Goal: Navigation & Orientation: Go to known website

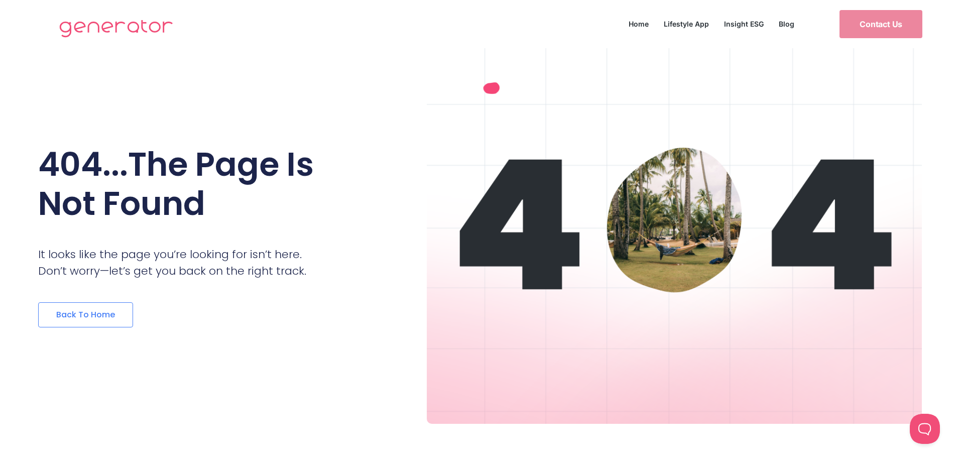
click at [91, 311] on span "back to home" at bounding box center [85, 315] width 59 height 8
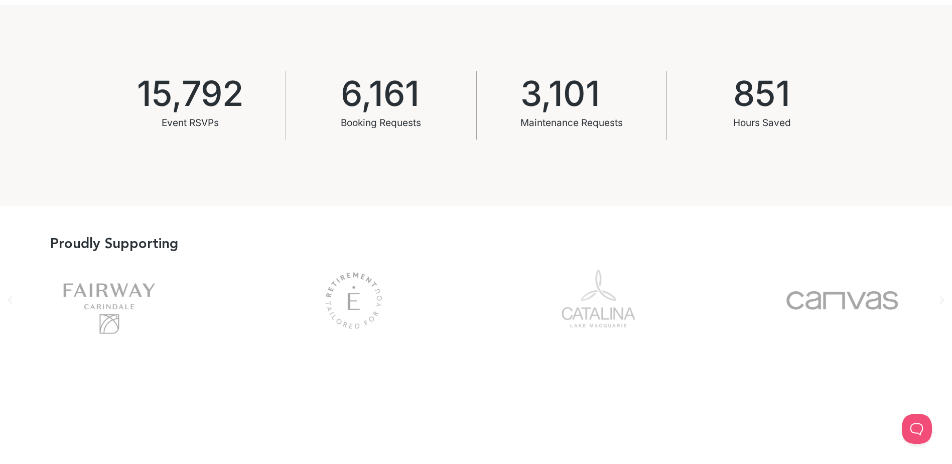
scroll to position [803, 0]
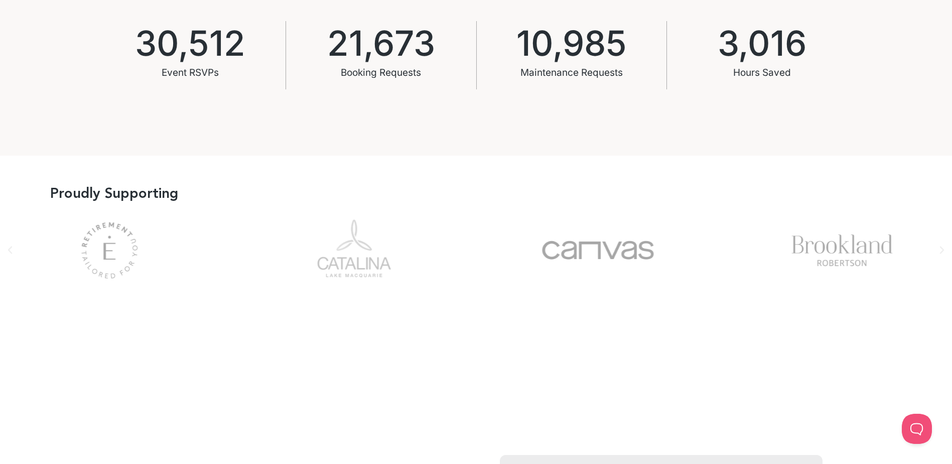
click at [944, 255] on div "Brookland" at bounding box center [842, 250] width 219 height 81
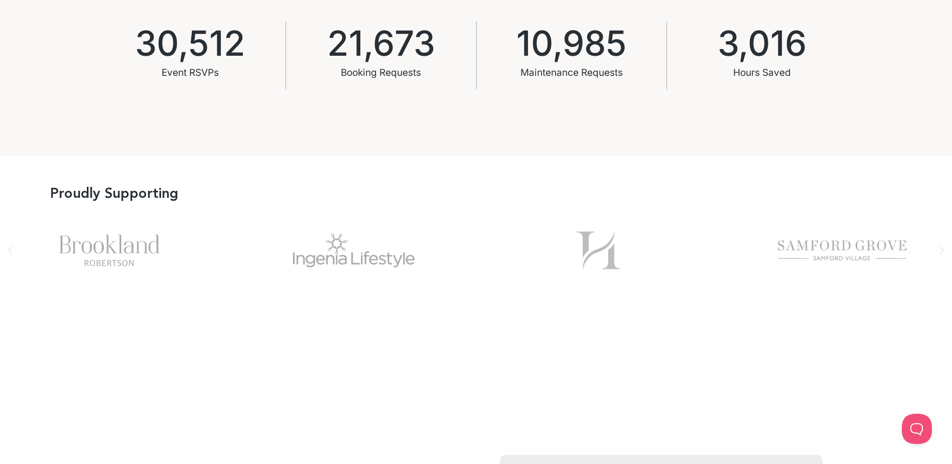
click at [598, 256] on div "Picture1" at bounding box center [598, 250] width 219 height 81
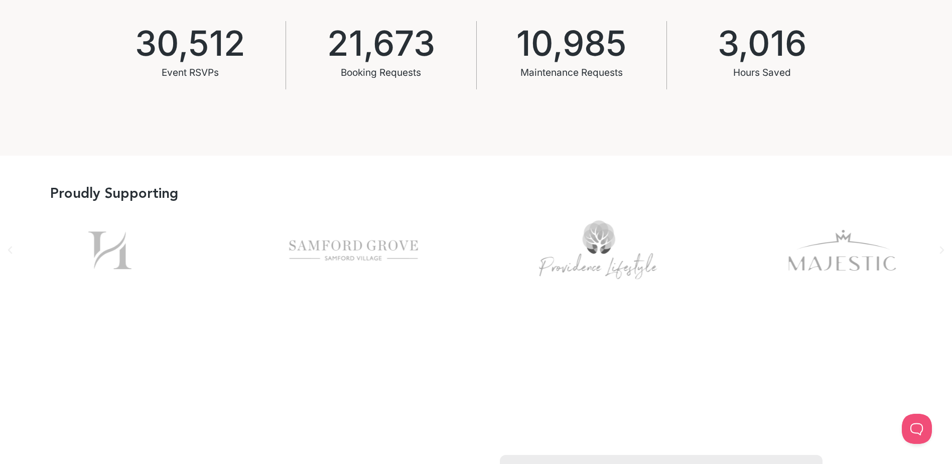
click at [942, 255] on icon "Next slide" at bounding box center [942, 250] width 10 height 10
click at [834, 261] on div "Majestic" at bounding box center [842, 250] width 219 height 81
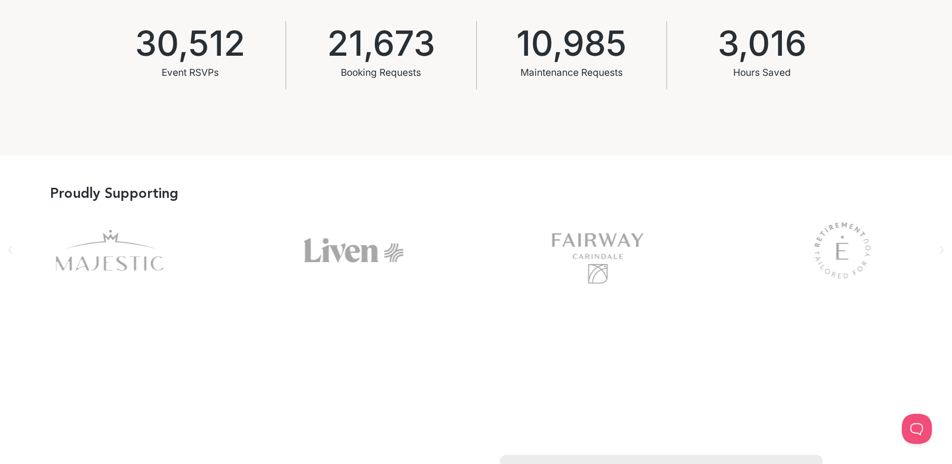
click at [109, 253] on div "Majestic" at bounding box center [109, 250] width 219 height 81
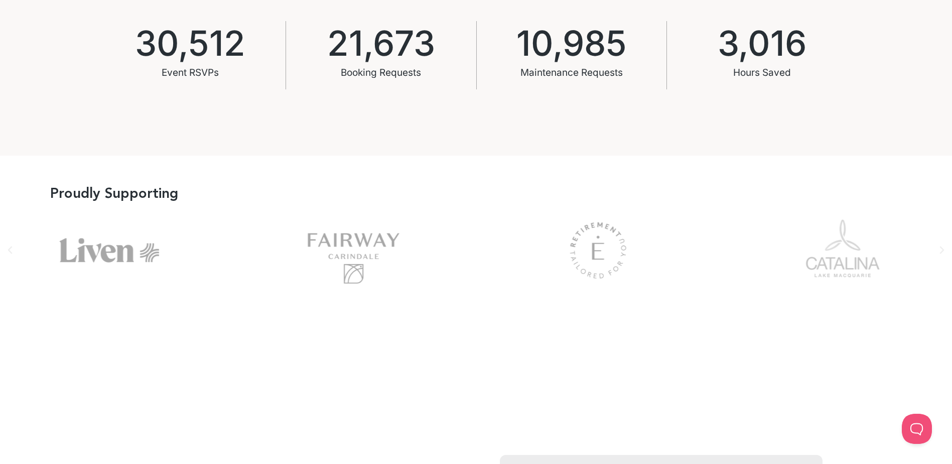
click at [12, 253] on icon "Previous slide" at bounding box center [10, 250] width 4 height 8
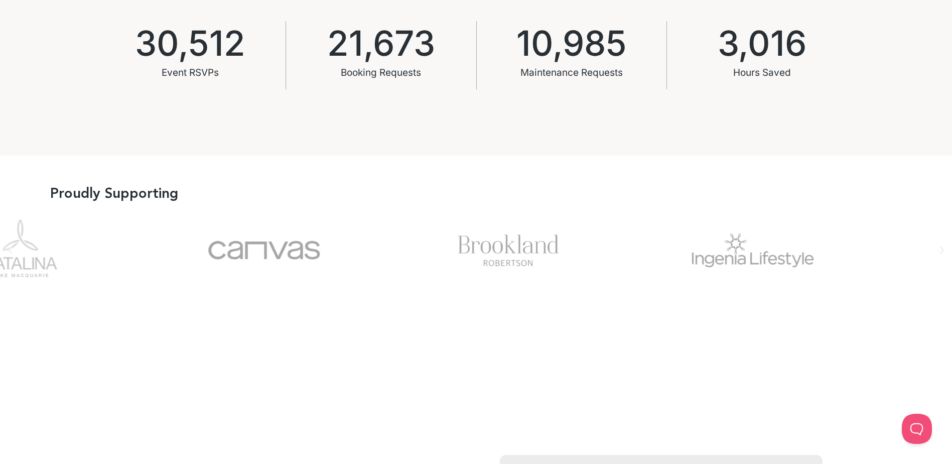
click at [254, 280] on div "Canvas" at bounding box center [264, 250] width 219 height 81
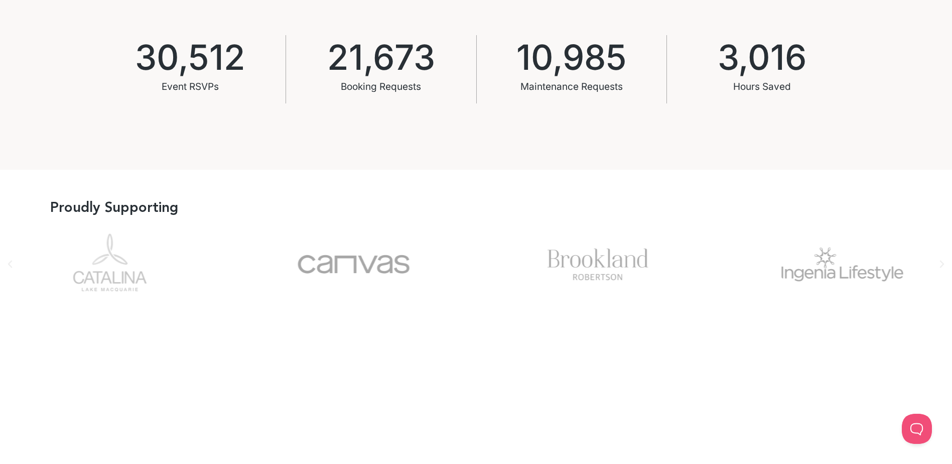
scroll to position [689, 0]
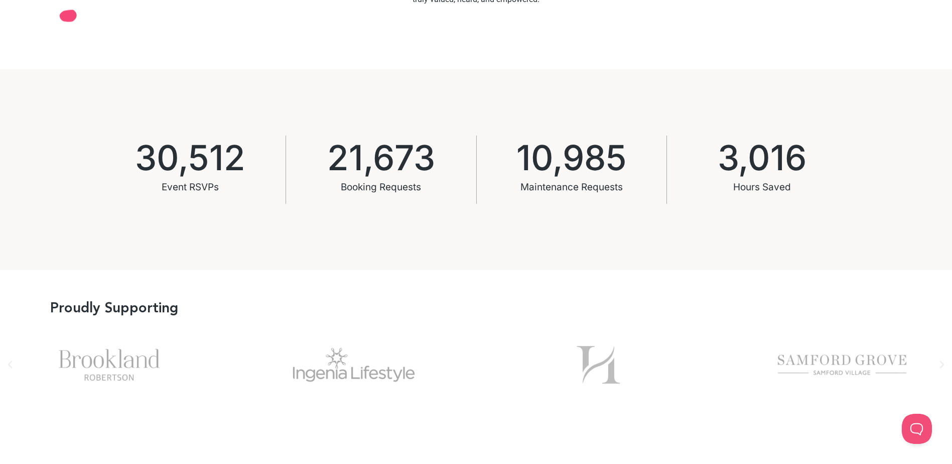
click at [708, 377] on div "Picture1" at bounding box center [598, 364] width 219 height 81
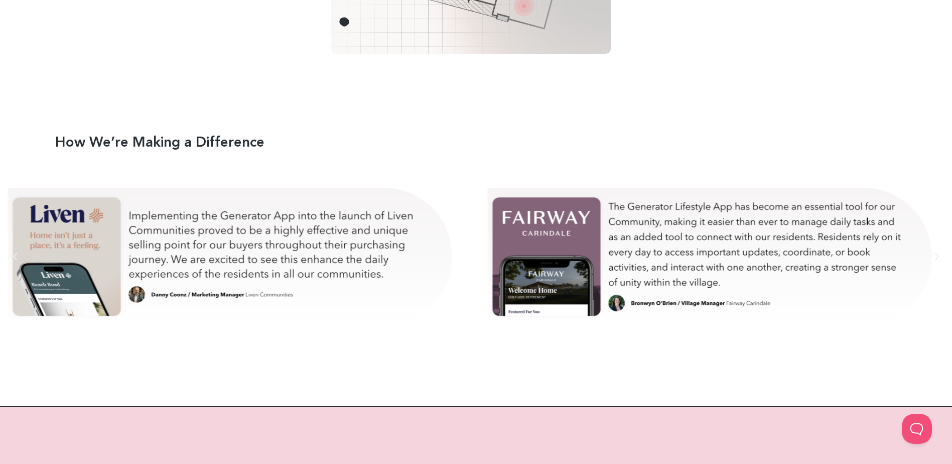
scroll to position [5684, 0]
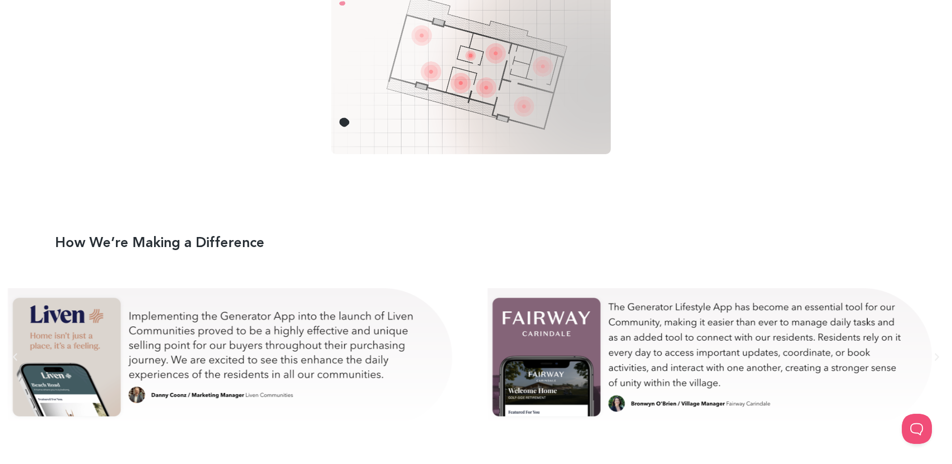
click at [66, 320] on div "danny-test" at bounding box center [232, 357] width 454 height 176
